Goal: Check status: Check status

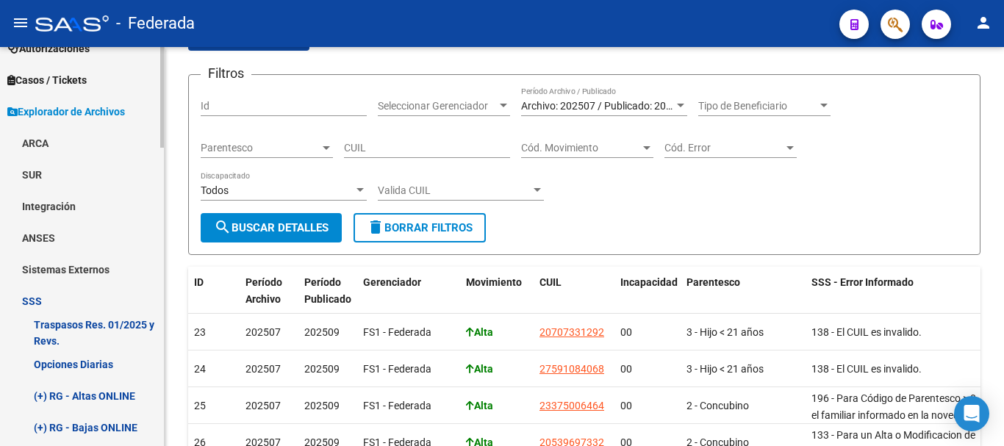
scroll to position [428, 0]
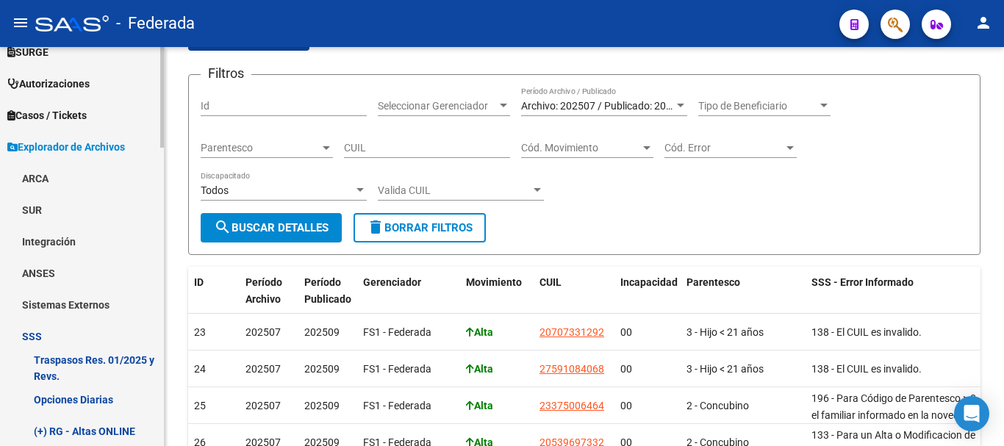
click at [110, 396] on link "Opciones Diarias" at bounding box center [82, 400] width 164 height 32
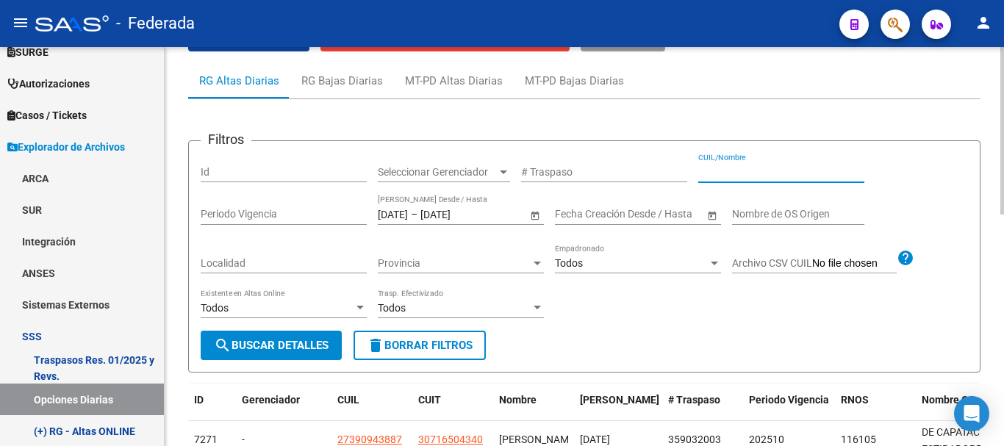
click at [718, 173] on input "CUIL/Nombre" at bounding box center [781, 172] width 166 height 12
paste input "20-22215909-2"
click at [715, 172] on input "20-22215909-2" at bounding box center [781, 172] width 166 height 12
click at [760, 171] on input "20222159092" at bounding box center [781, 172] width 166 height 12
type input "20222159092"
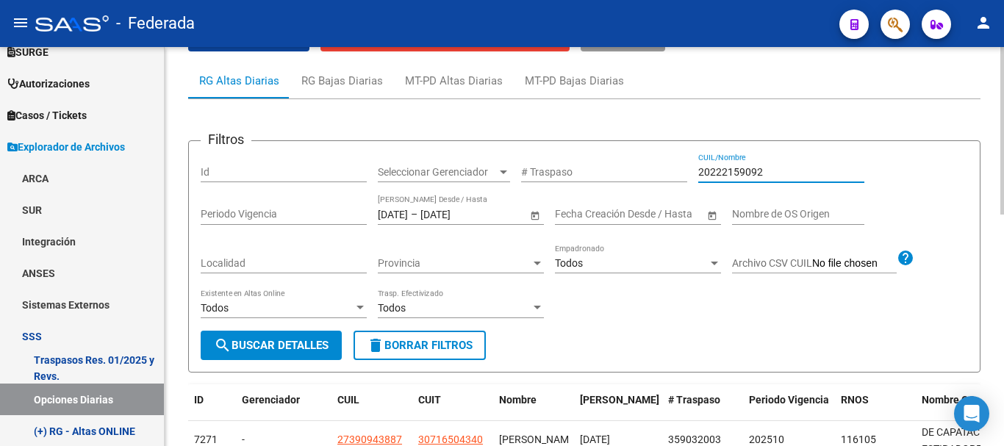
click at [285, 337] on button "search Buscar Detalles" at bounding box center [271, 345] width 141 height 29
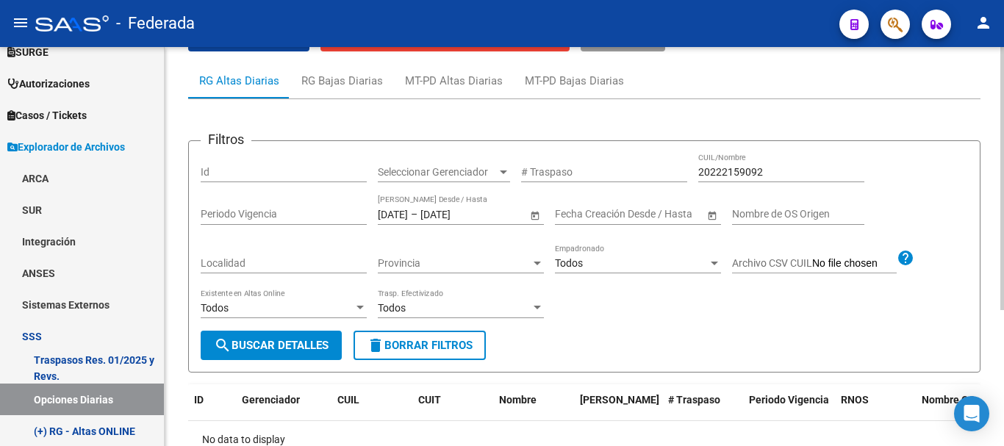
click at [393, 211] on input "[DATE]" at bounding box center [393, 214] width 30 height 12
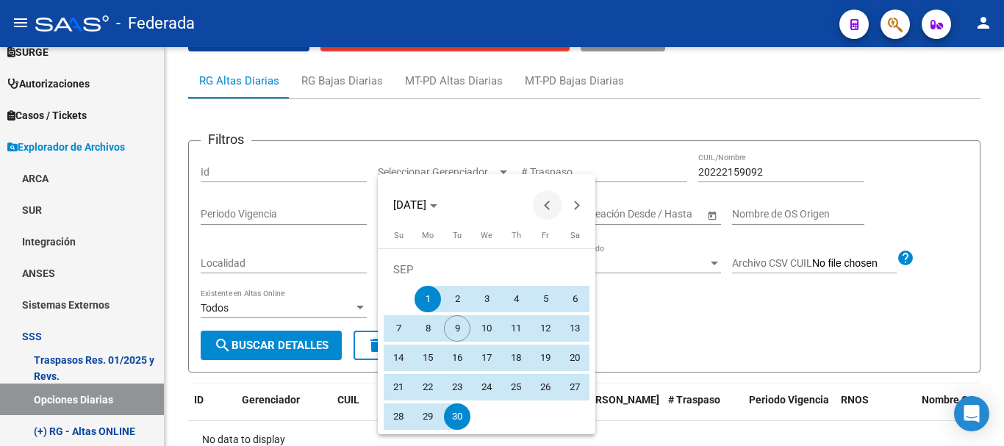
click at [546, 198] on span "Previous month" at bounding box center [547, 204] width 29 height 29
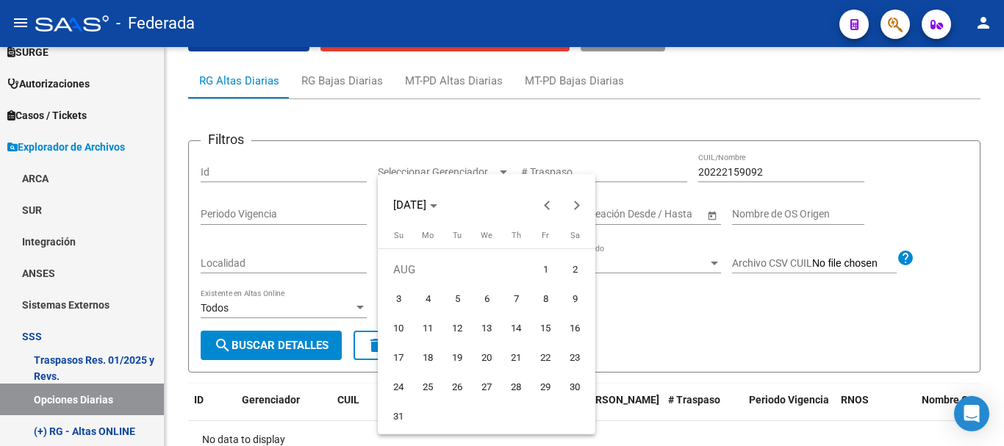
click at [540, 268] on span "1" at bounding box center [545, 270] width 26 height 26
type input "[DATE]"
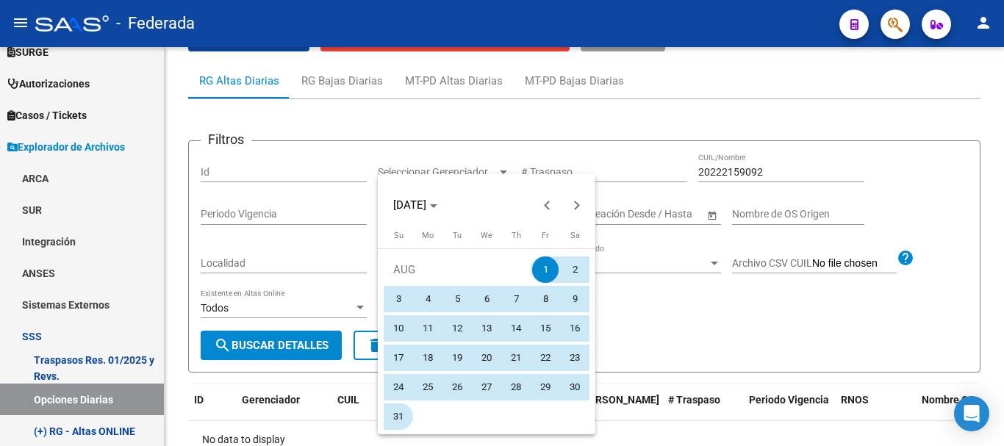
click at [398, 420] on span "31" at bounding box center [398, 417] width 26 height 26
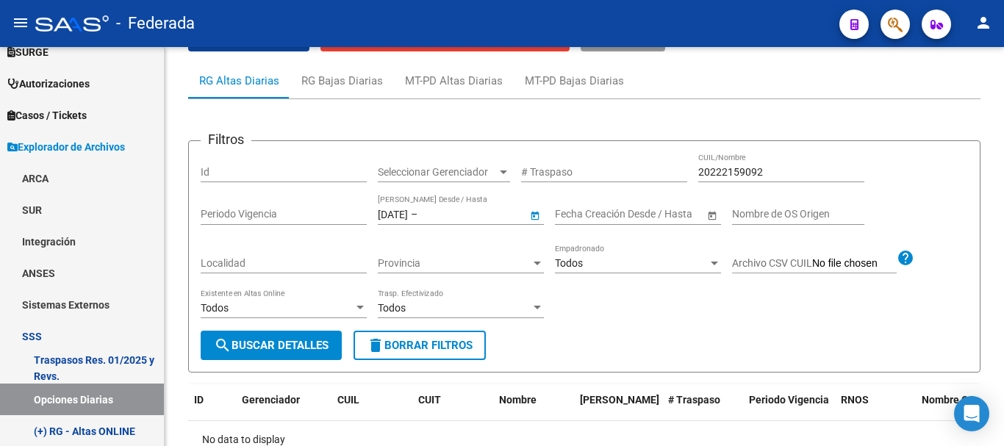
type input "[DATE]"
click at [298, 346] on span "search Buscar Detalles" at bounding box center [271, 345] width 115 height 13
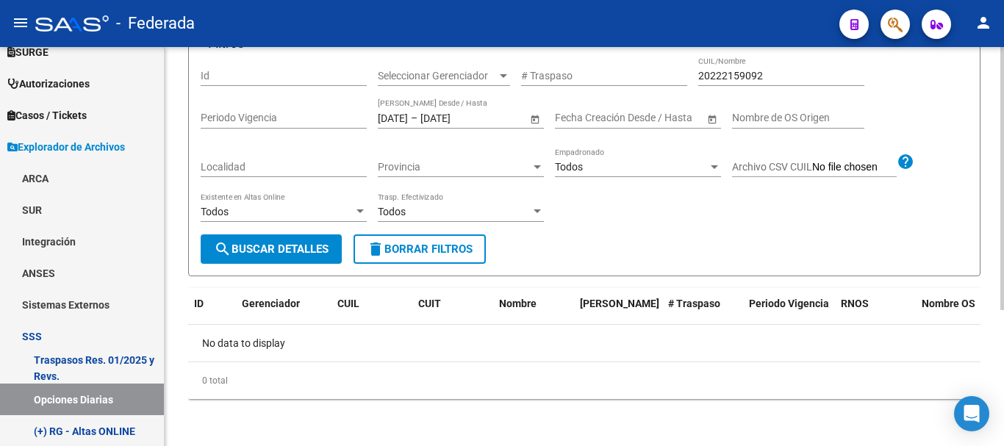
scroll to position [206, 0]
click at [408, 118] on input "[DATE]" at bounding box center [393, 118] width 30 height 12
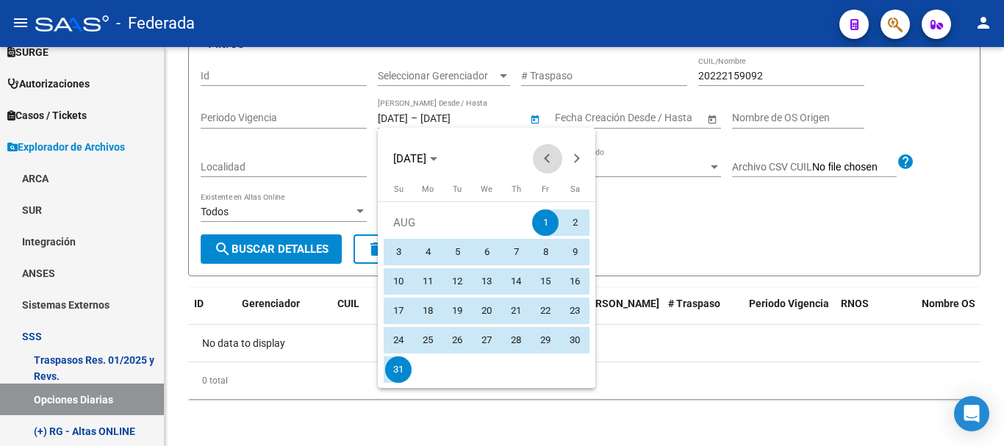
click at [554, 148] on span "Previous month" at bounding box center [547, 158] width 29 height 29
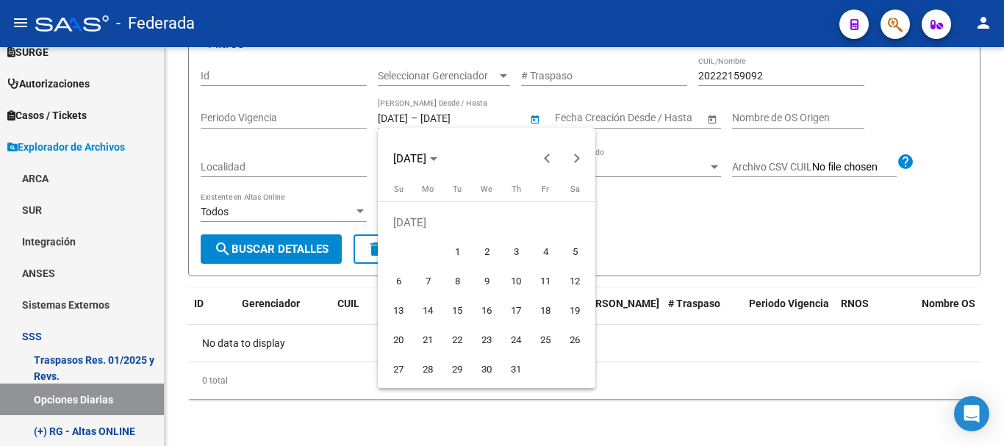
click at [444, 256] on span "1" at bounding box center [457, 252] width 26 height 26
type input "[DATE]"
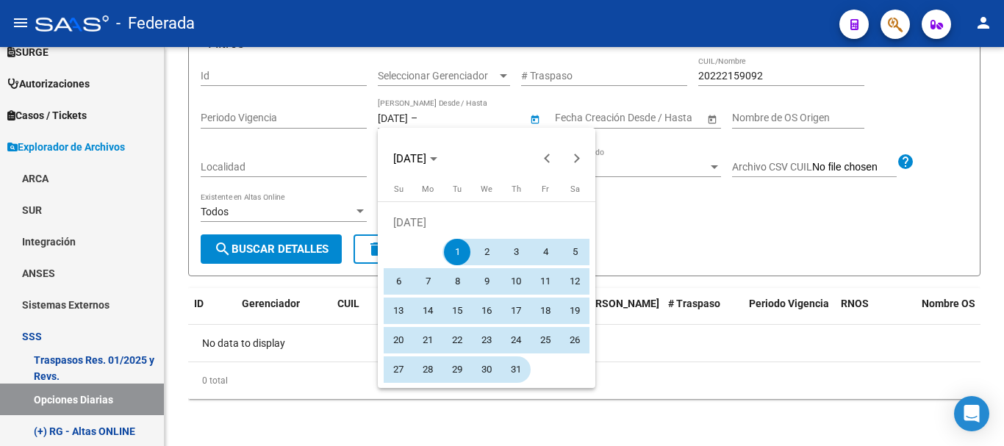
click at [509, 374] on span "31" at bounding box center [516, 370] width 26 height 26
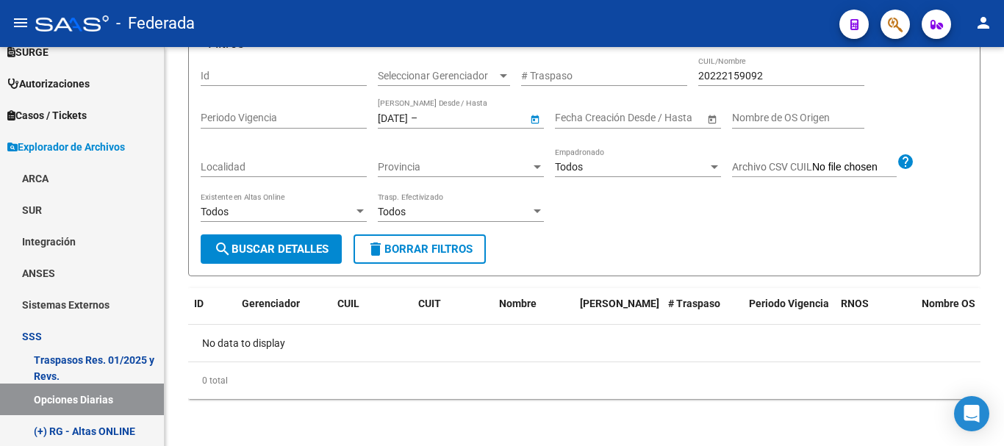
type input "[DATE]"
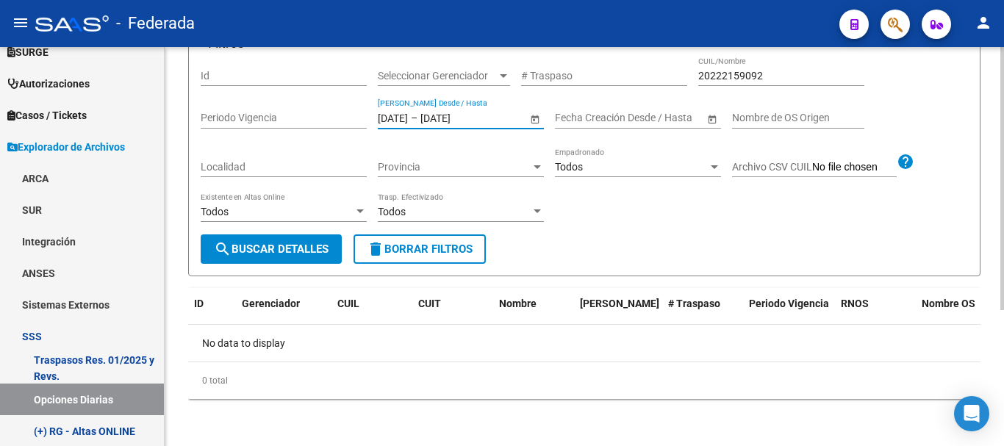
click at [329, 246] on span "search Buscar Detalles" at bounding box center [271, 249] width 115 height 13
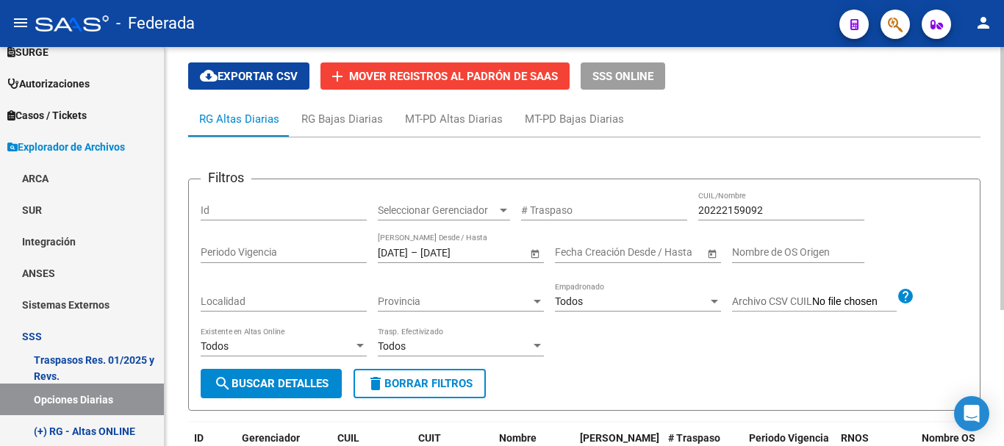
scroll to position [59, 0]
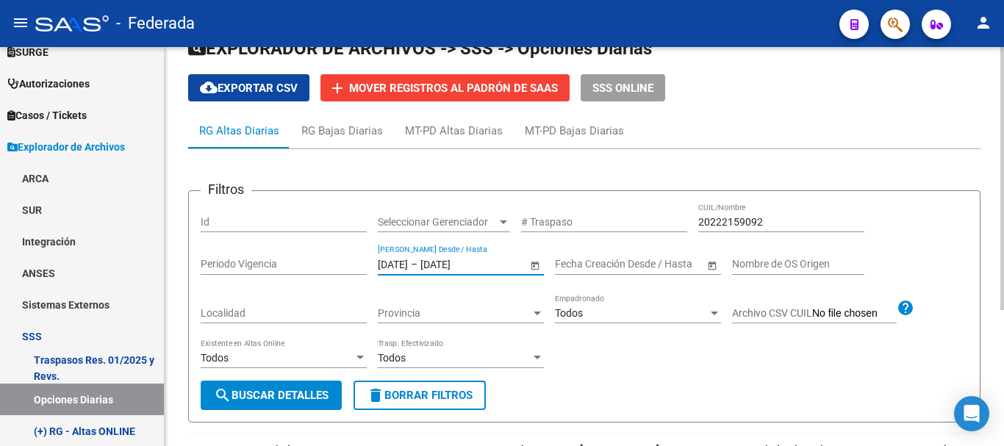
click at [490, 264] on input "[DATE]" at bounding box center [456, 264] width 72 height 12
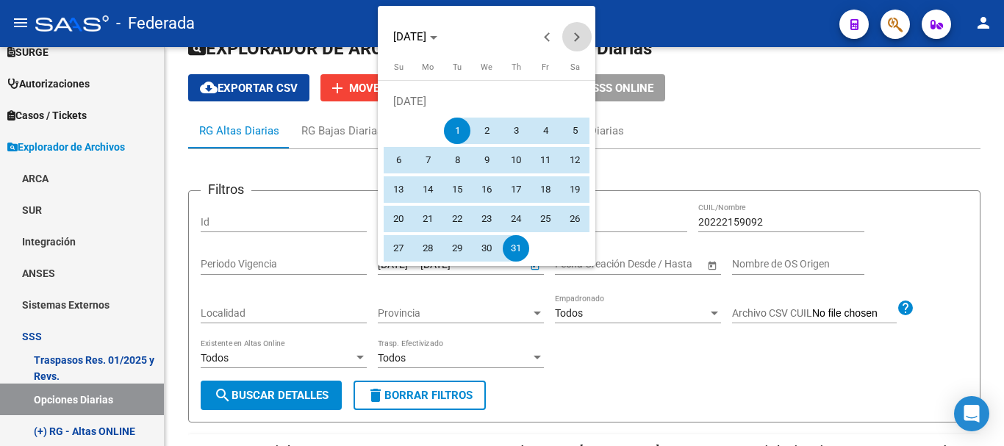
click at [571, 42] on span "Next month" at bounding box center [576, 36] width 29 height 29
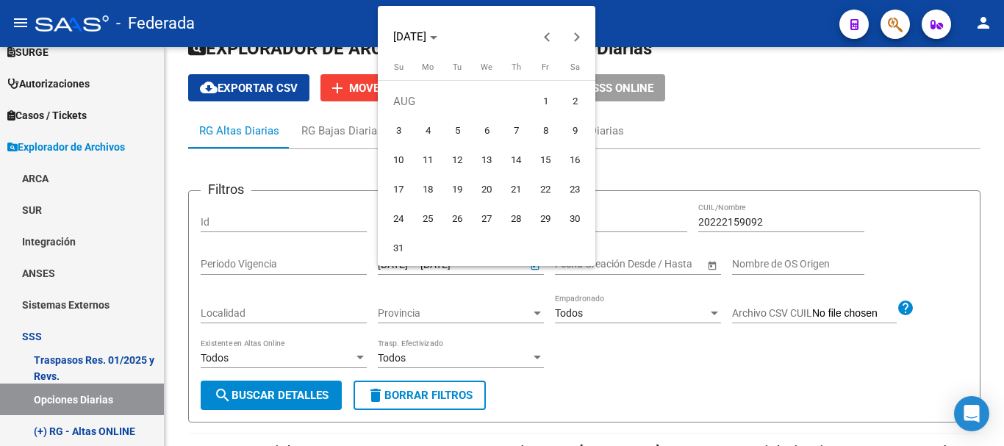
click at [540, 99] on span "1" at bounding box center [545, 101] width 26 height 26
type input "[DATE]"
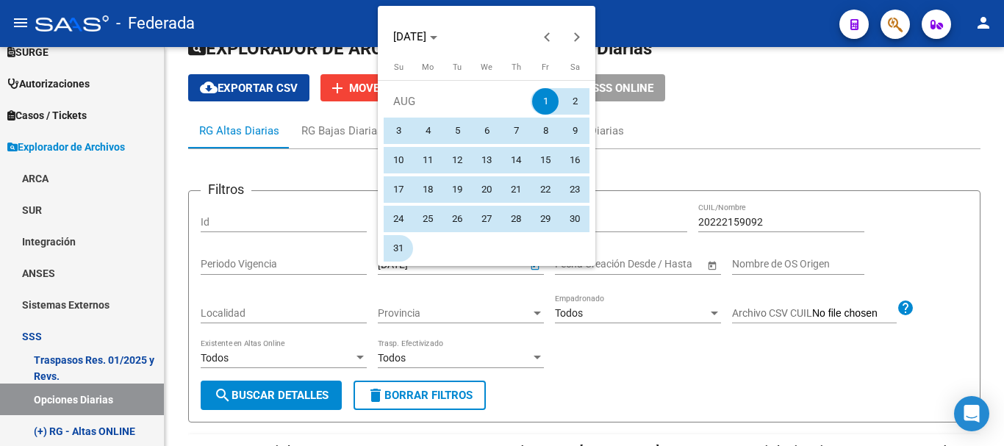
drag, startPoint x: 399, startPoint y: 230, endPoint x: 403, endPoint y: 239, distance: 9.6
click at [403, 239] on tbody "[DATE] 2 3 4 5 6 7 8 9 10 11 12 13 14 15 16 17 18 19 20 21 22 23 24 25 26 27 28…" at bounding box center [487, 175] width 206 height 176
click at [406, 243] on span "31" at bounding box center [398, 248] width 26 height 26
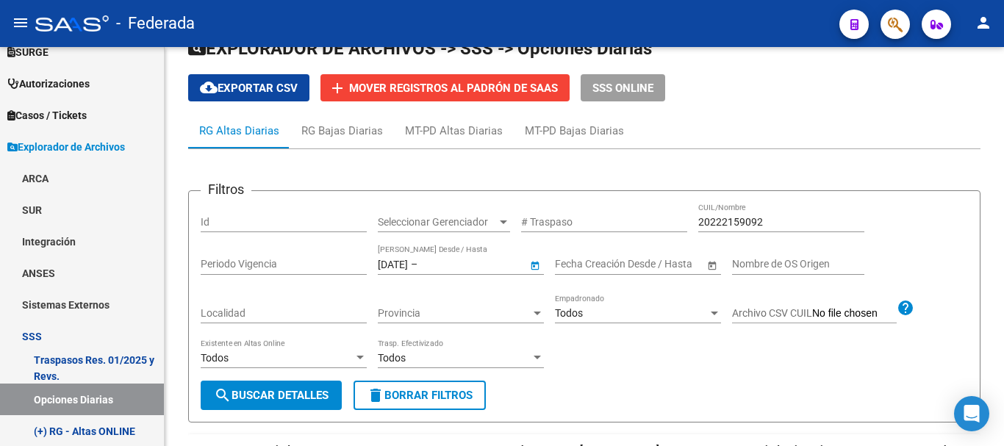
type input "[DATE]"
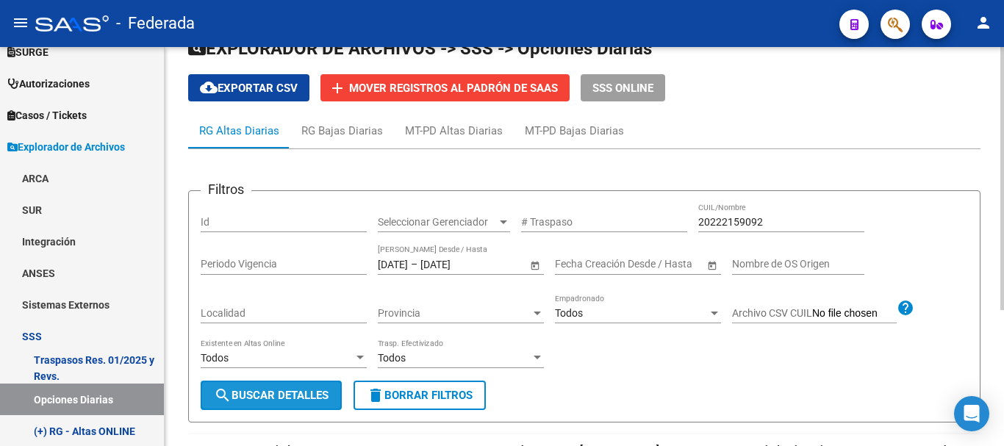
click at [304, 401] on span "search Buscar Detalles" at bounding box center [271, 395] width 115 height 13
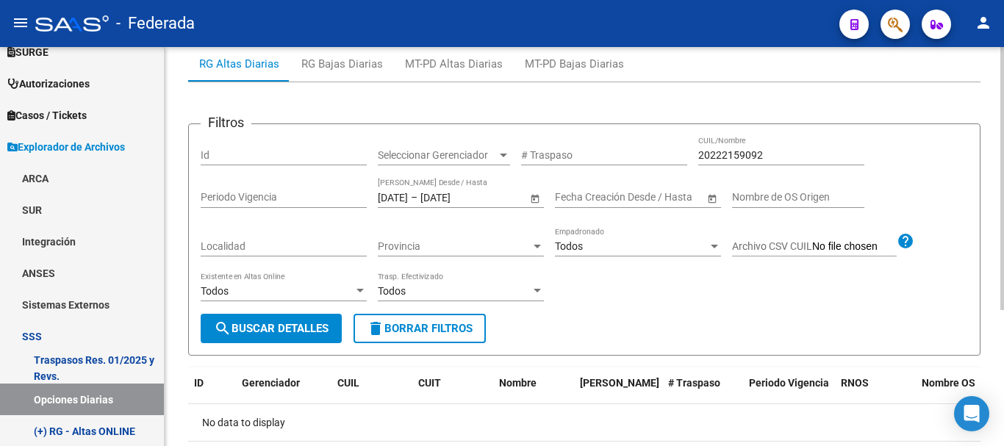
scroll to position [206, 0]
